Goal: Task Accomplishment & Management: Complete application form

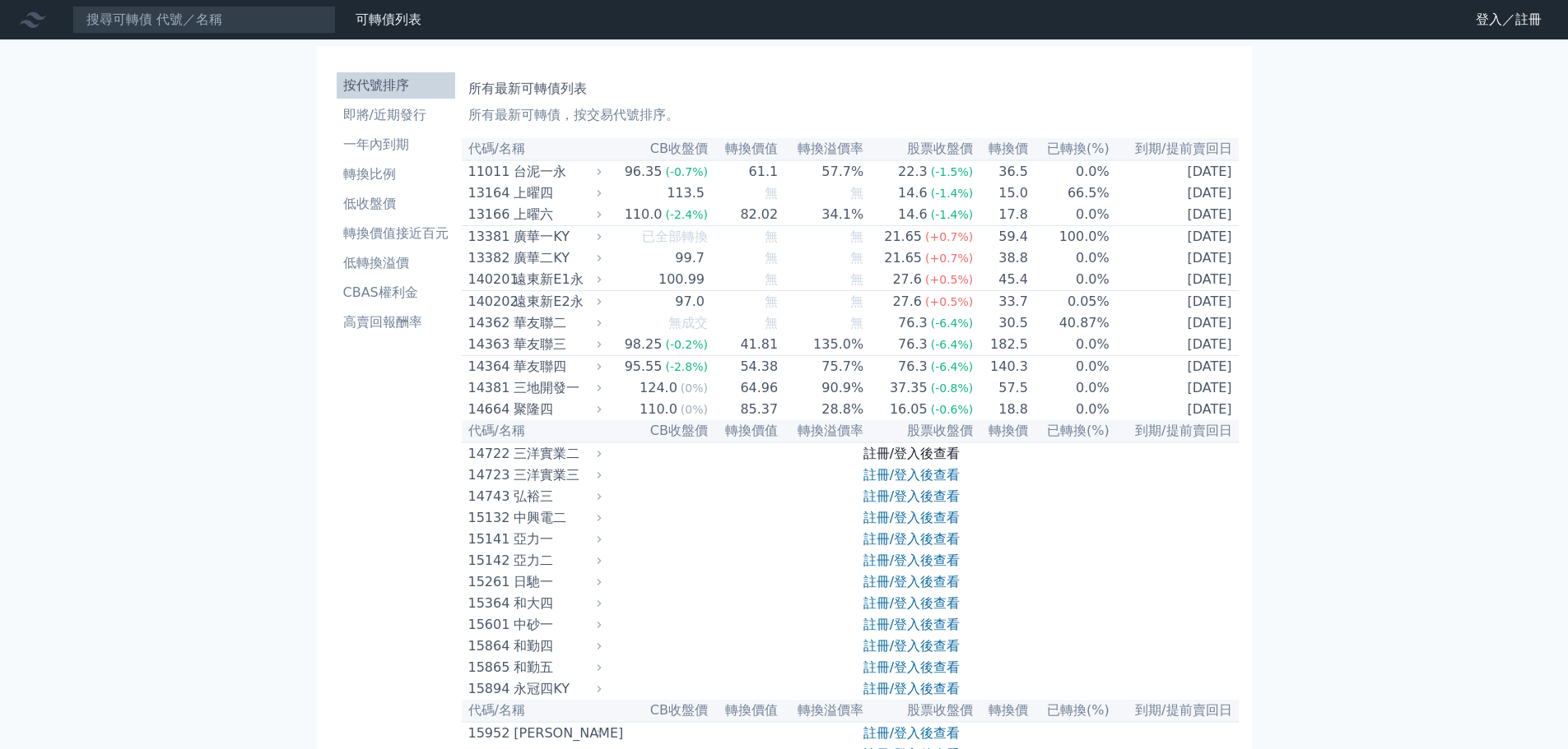
click at [957, 461] on link "註冊/登入後查看" at bounding box center [912, 453] width 97 height 16
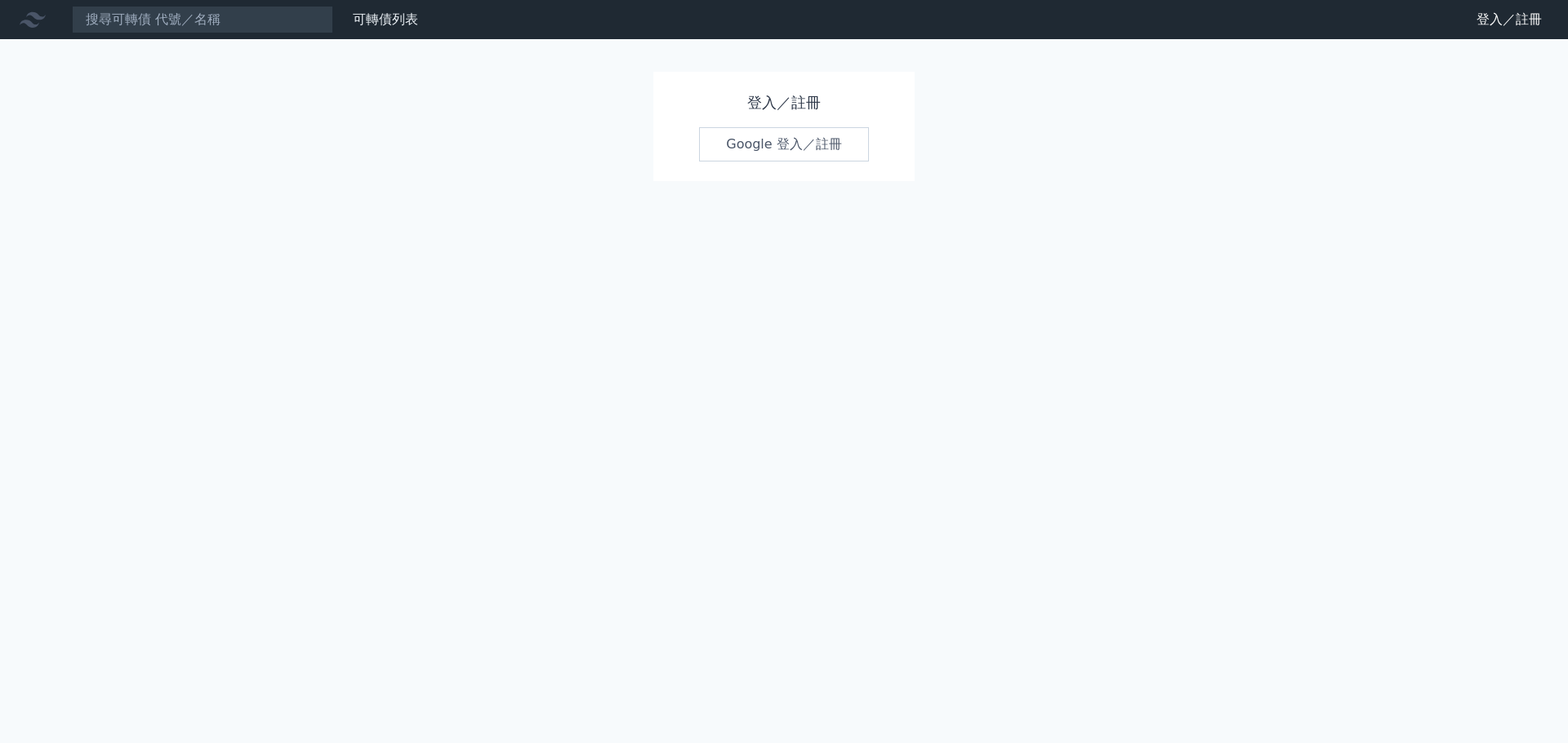
click at [841, 149] on link "Google 登入／註冊" at bounding box center [784, 144] width 170 height 34
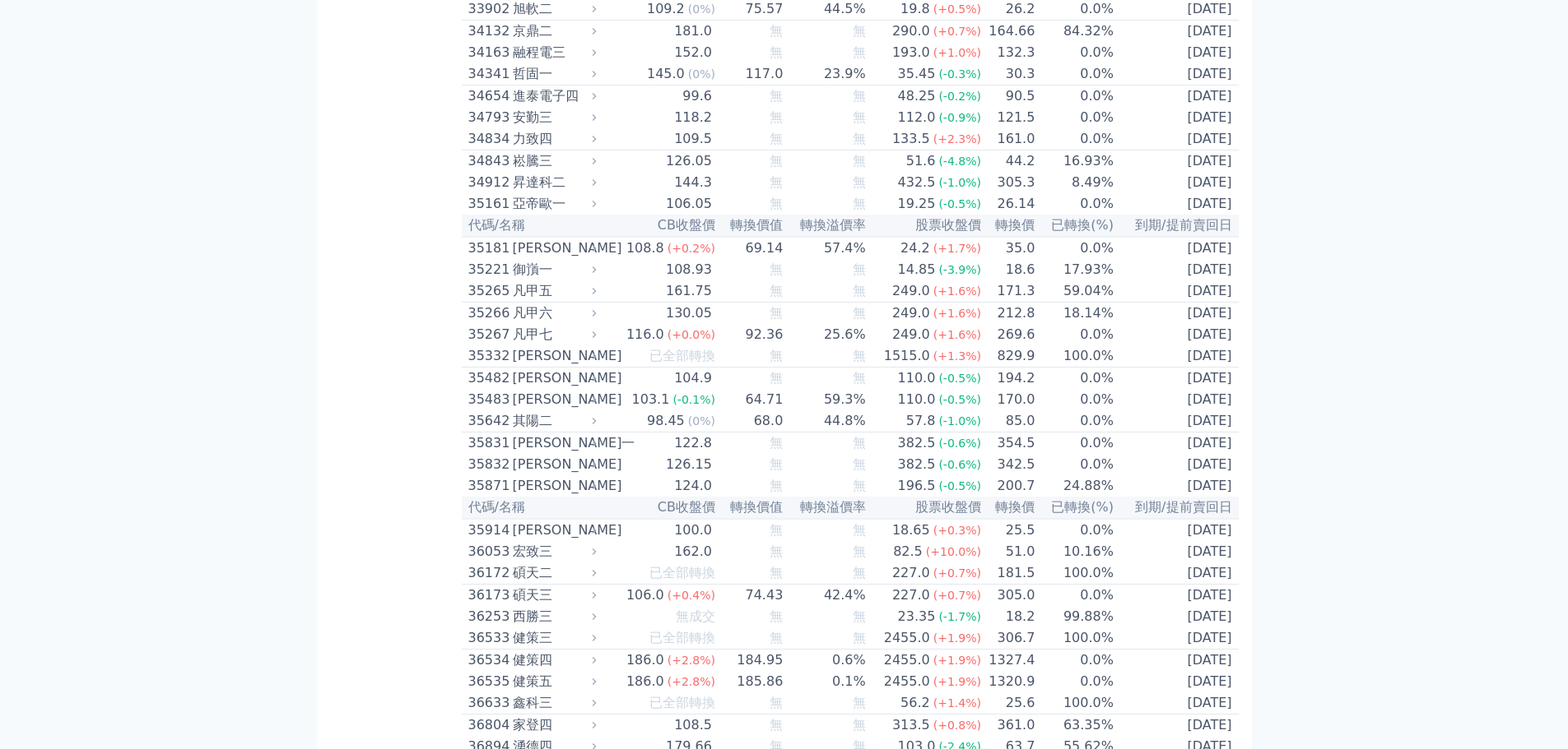
scroll to position [3159, 0]
